Goal: Check status: Check status

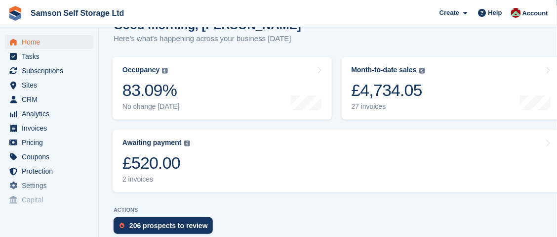
scroll to position [111, 0]
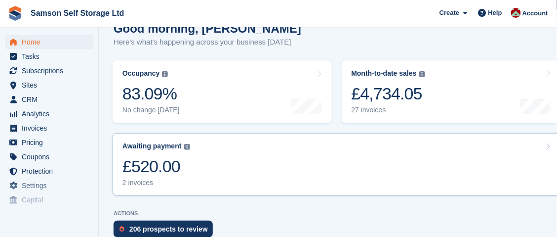
click at [152, 164] on div "£520.00" at bounding box center [156, 166] width 68 height 20
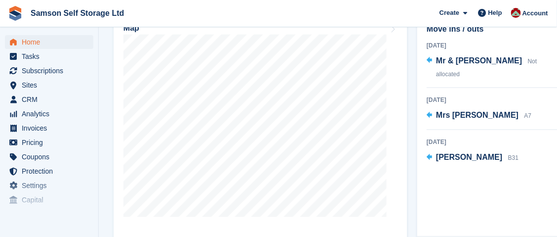
scroll to position [407, 0]
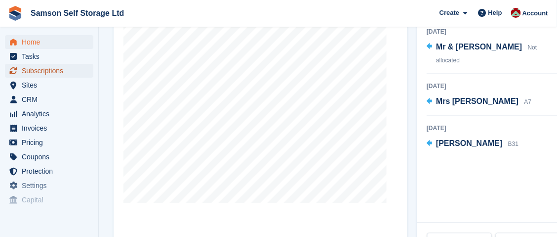
click at [50, 69] on span "Subscriptions" at bounding box center [51, 71] width 59 height 14
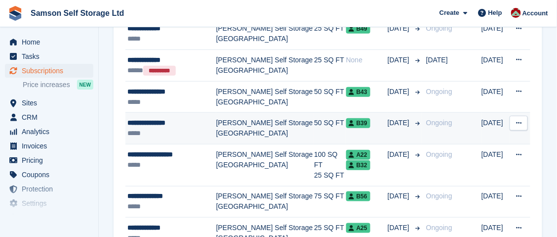
scroll to position [197, 0]
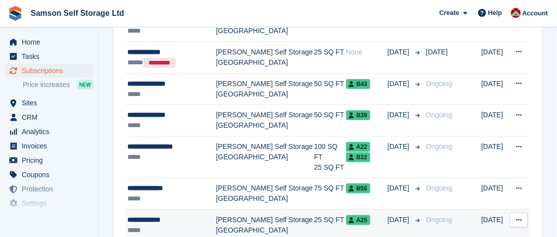
click at [227, 210] on td "[PERSON_NAME] Self Storage [GEOGRAPHIC_DATA]" at bounding box center [265, 225] width 98 height 32
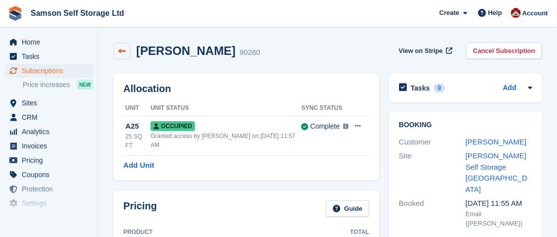
click at [121, 49] on icon at bounding box center [122, 50] width 7 height 7
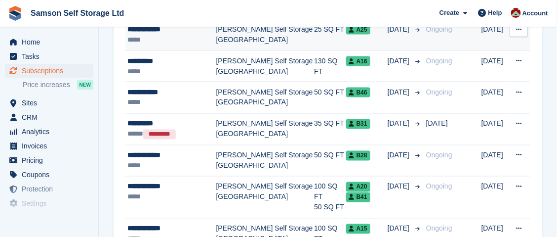
scroll to position [395, 0]
